Goal: Find specific page/section: Find specific page/section

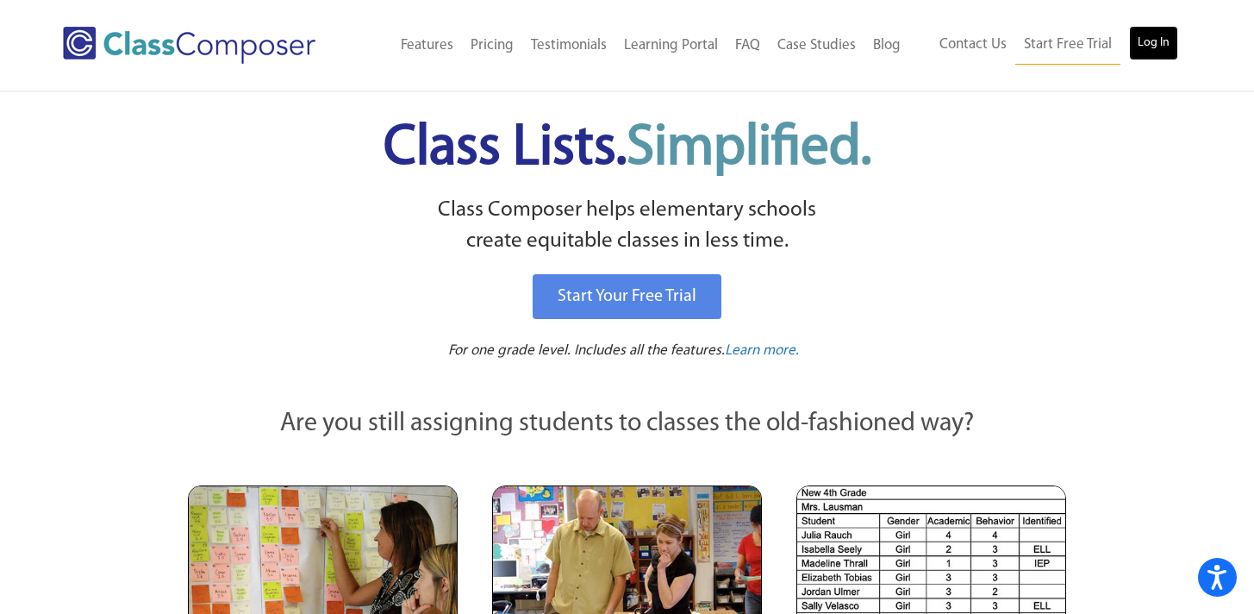
click at [1169, 47] on link "Log In" at bounding box center [1153, 43] width 49 height 34
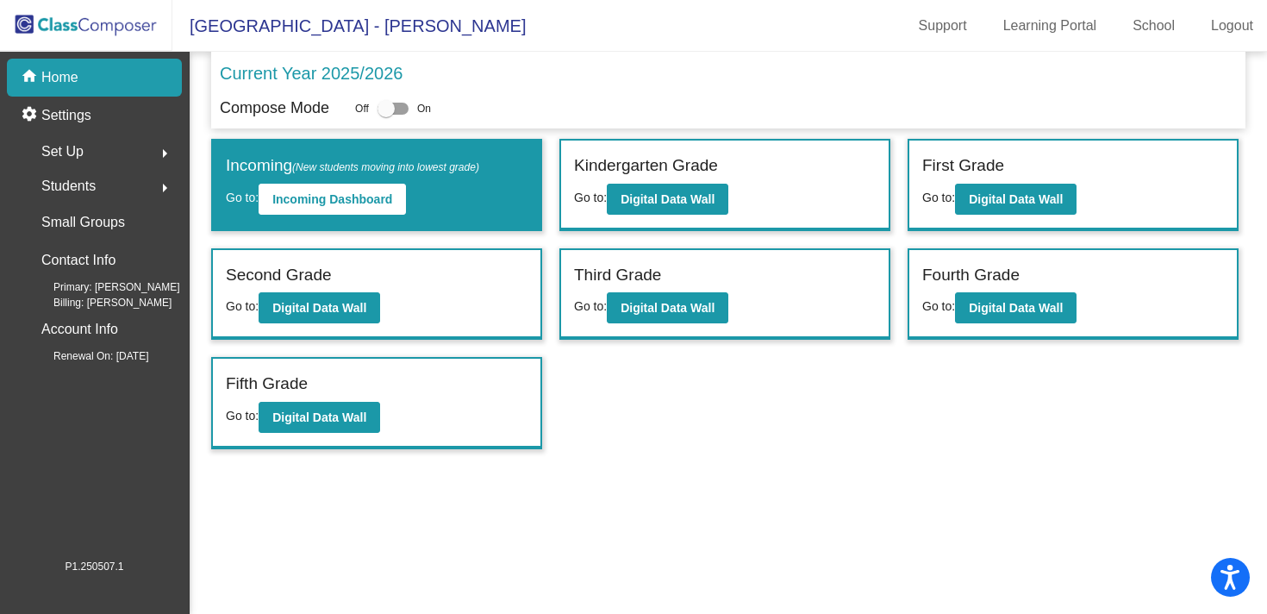
click at [843, 184] on div "Kindergarten Grade Go to: Digital Data Wall" at bounding box center [724, 184] width 327 height 89
click at [650, 198] on b "Digital Data Wall" at bounding box center [667, 199] width 94 height 14
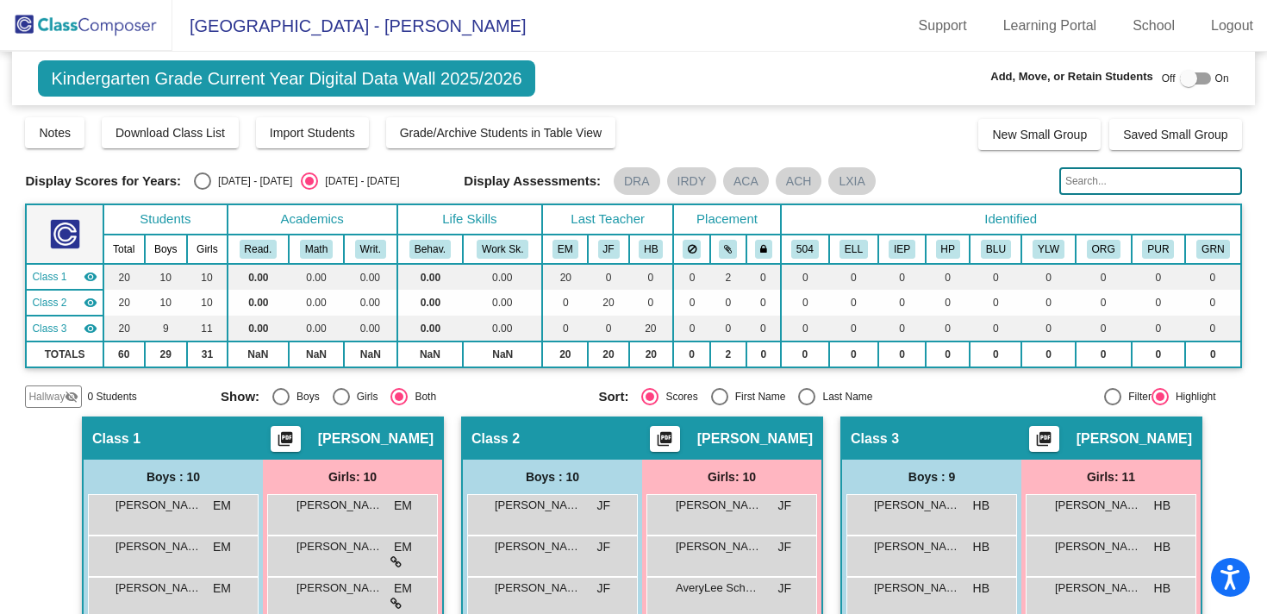
click at [1163, 175] on input "text" at bounding box center [1150, 181] width 183 height 28
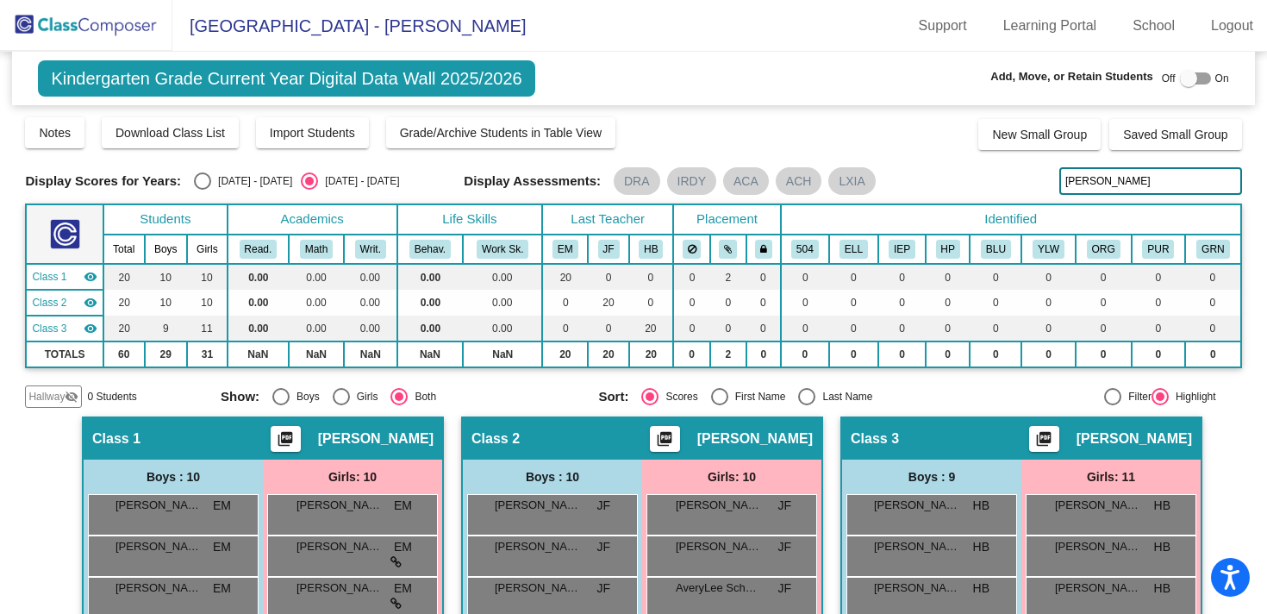
type input "[PERSON_NAME]"
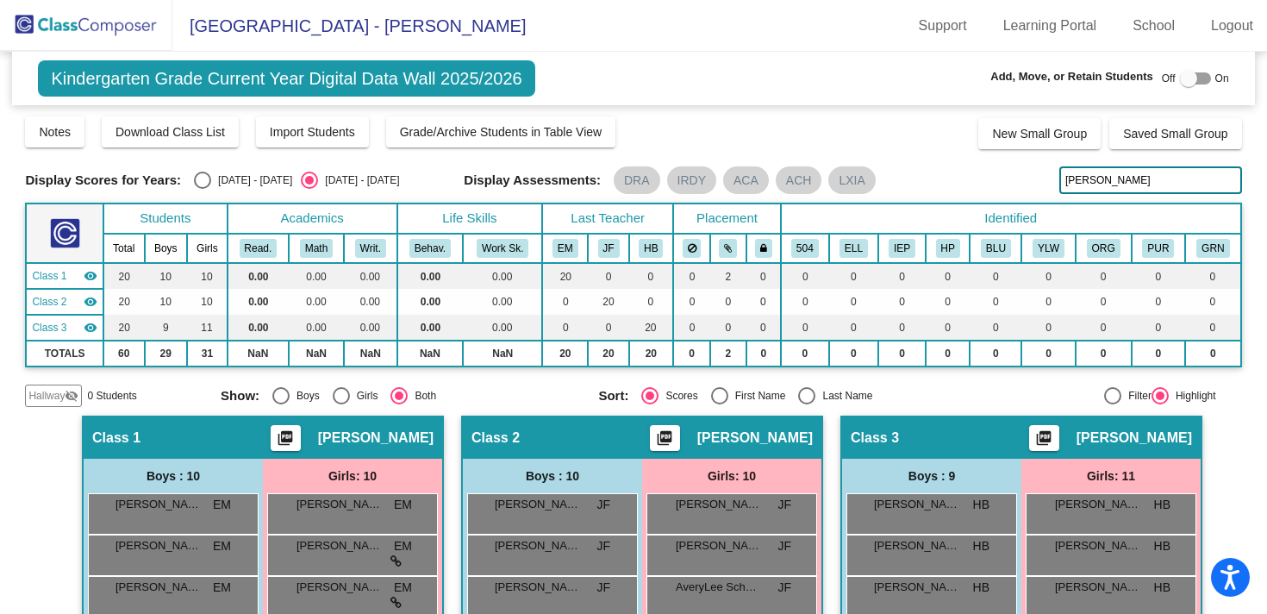
scroll to position [2, 0]
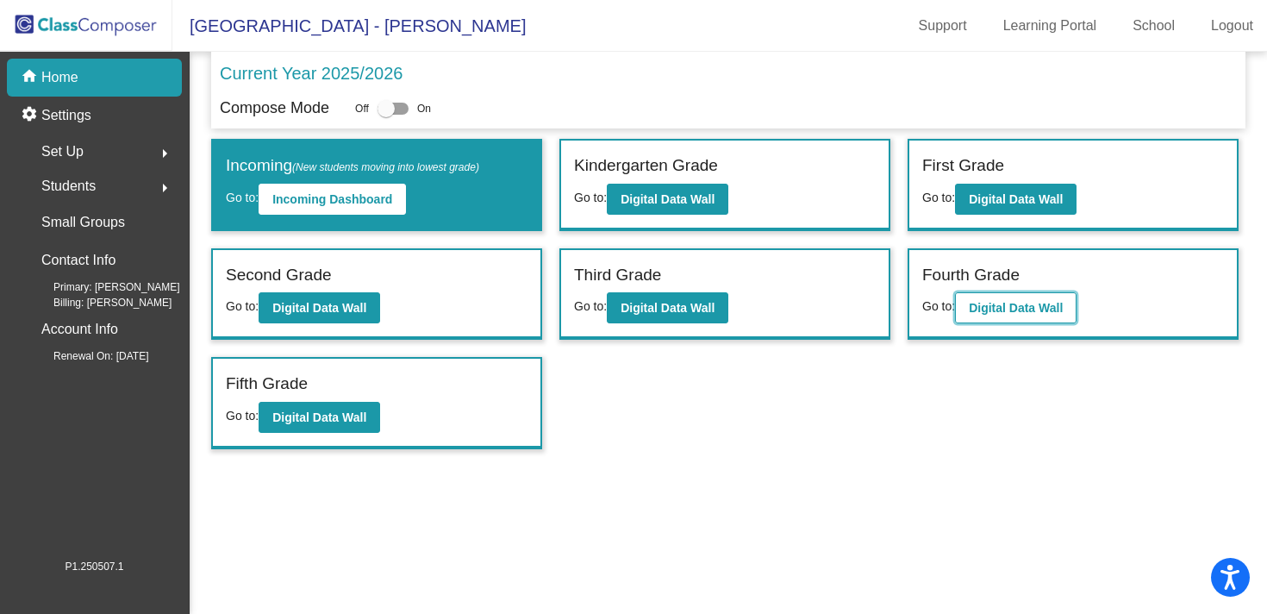
click at [1006, 315] on button "Digital Data Wall" at bounding box center [1016, 307] width 122 height 31
